Goal: Navigation & Orientation: Find specific page/section

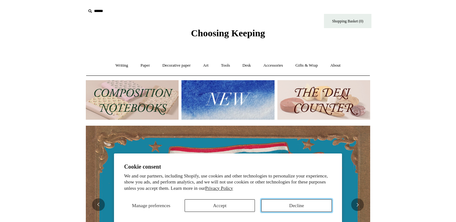
click at [285, 210] on button "Decline" at bounding box center [296, 206] width 71 height 13
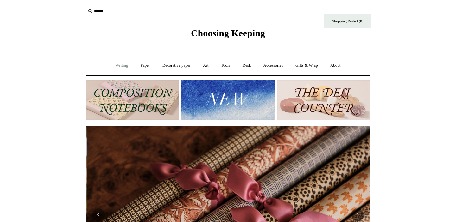
scroll to position [0, 568]
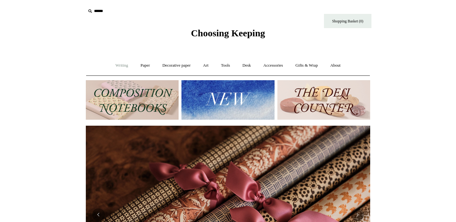
click at [119, 66] on link "Writing +" at bounding box center [122, 65] width 24 height 17
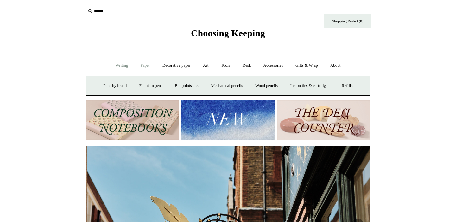
scroll to position [0, 284]
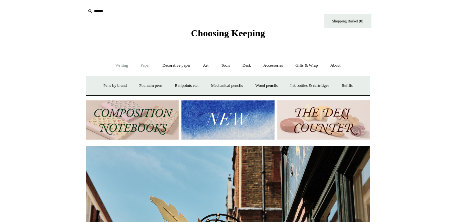
click at [144, 67] on link "Paper +" at bounding box center [145, 65] width 21 height 17
click at [172, 86] on link "📆 Dated Diaries 📆" at bounding box center [178, 86] width 46 height 17
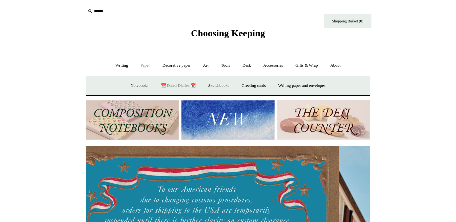
scroll to position [0, 1]
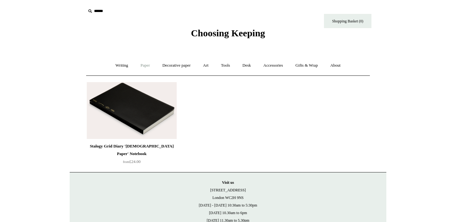
click at [146, 66] on link "Paper +" at bounding box center [145, 65] width 21 height 17
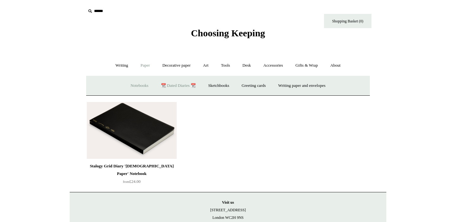
click at [133, 86] on link "Notebooks +" at bounding box center [139, 86] width 29 height 17
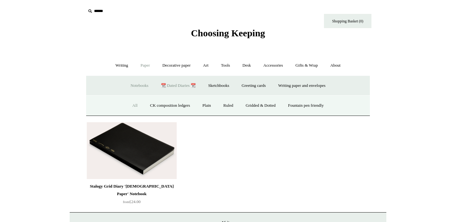
click at [131, 107] on link "All" at bounding box center [135, 105] width 17 height 17
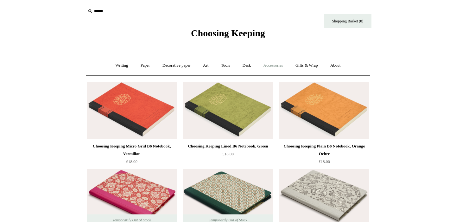
click at [276, 67] on link "Accessories +" at bounding box center [273, 65] width 31 height 17
